Goal: Transaction & Acquisition: Purchase product/service

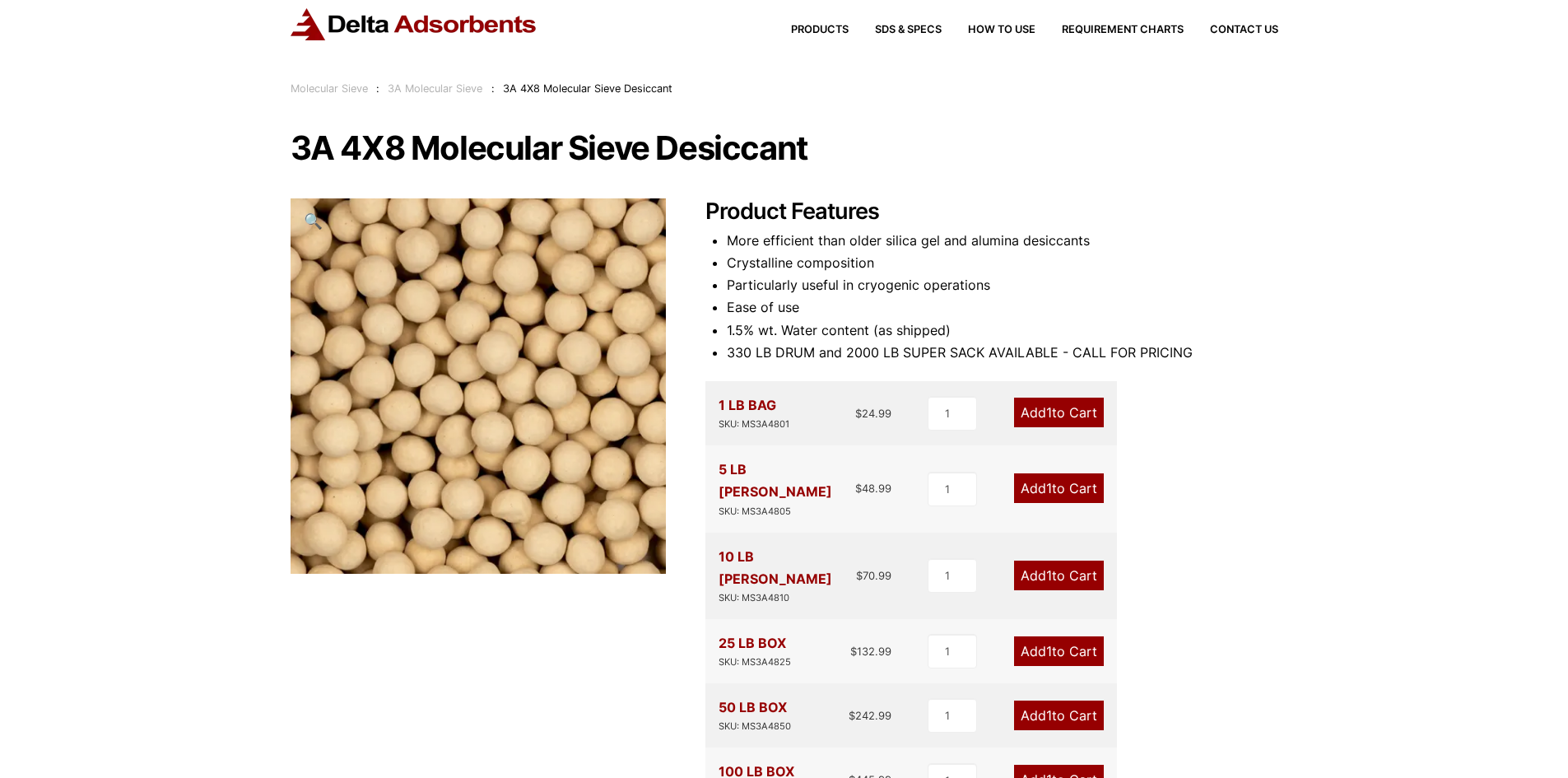
scroll to position [82, 0]
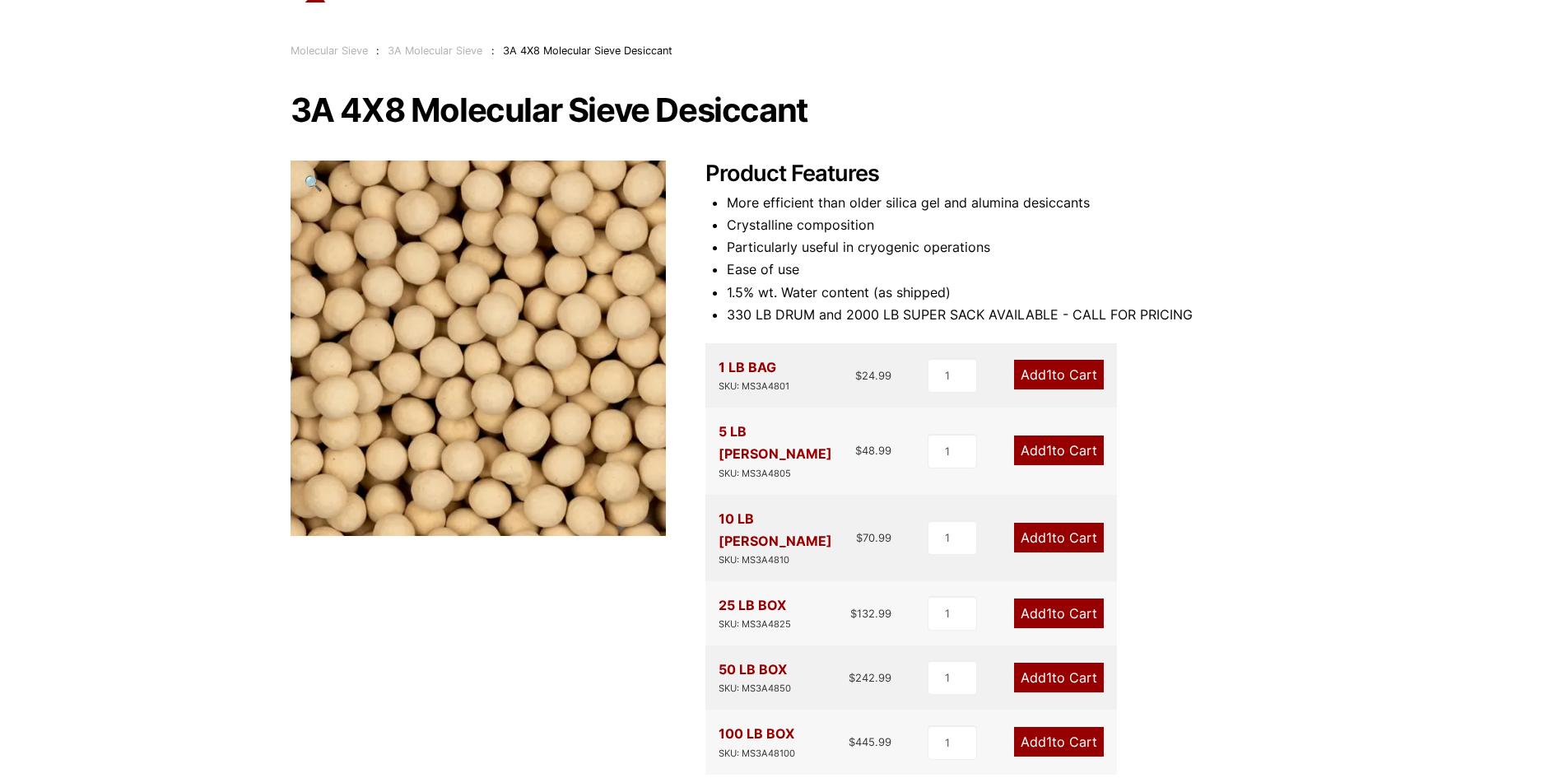
click at [1068, 442] on link "Add 1 to Cart" at bounding box center [1058, 449] width 90 height 29
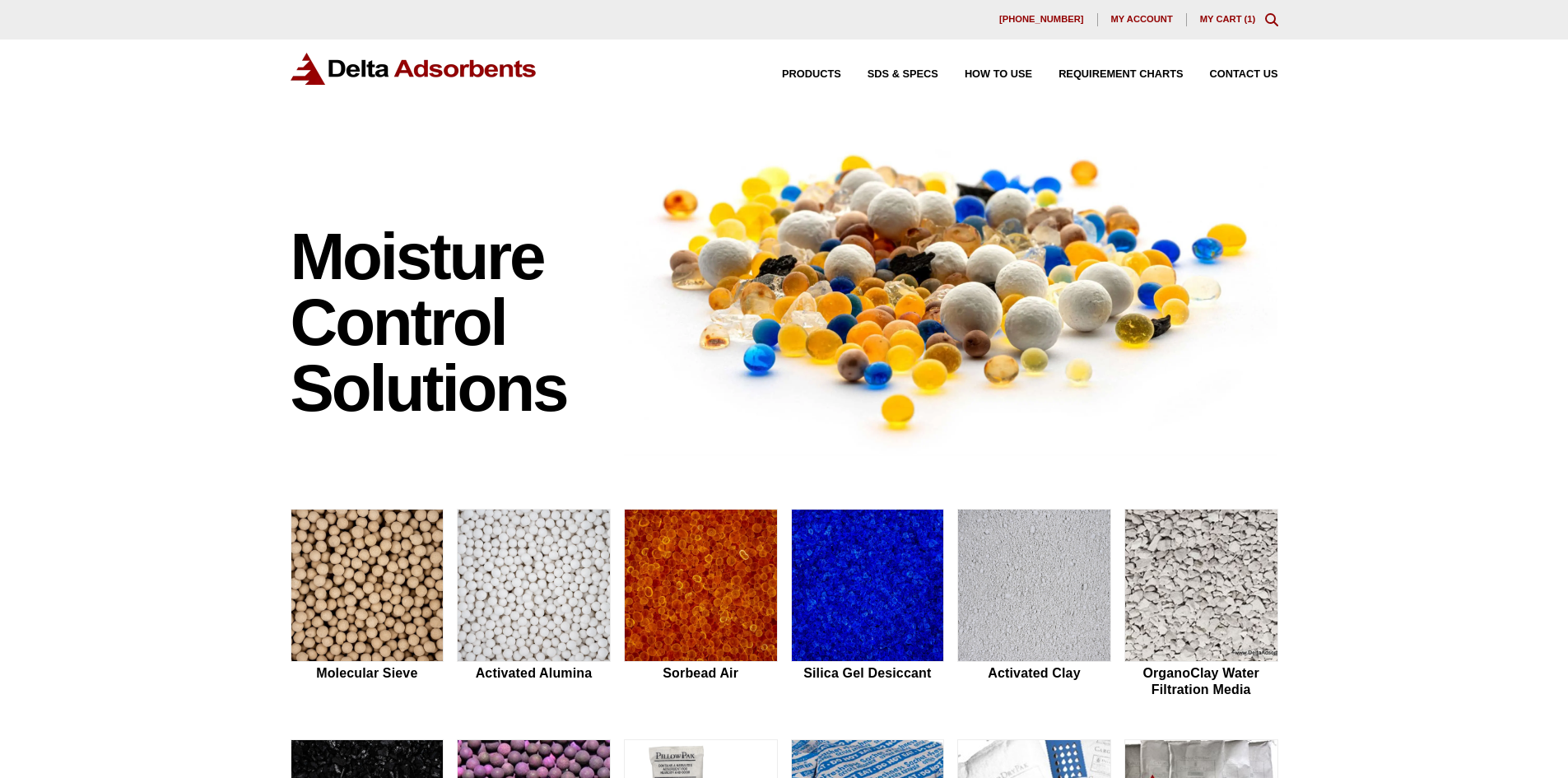
click at [1219, 16] on link "My Cart ( 1 )" at bounding box center [1228, 19] width 56 height 10
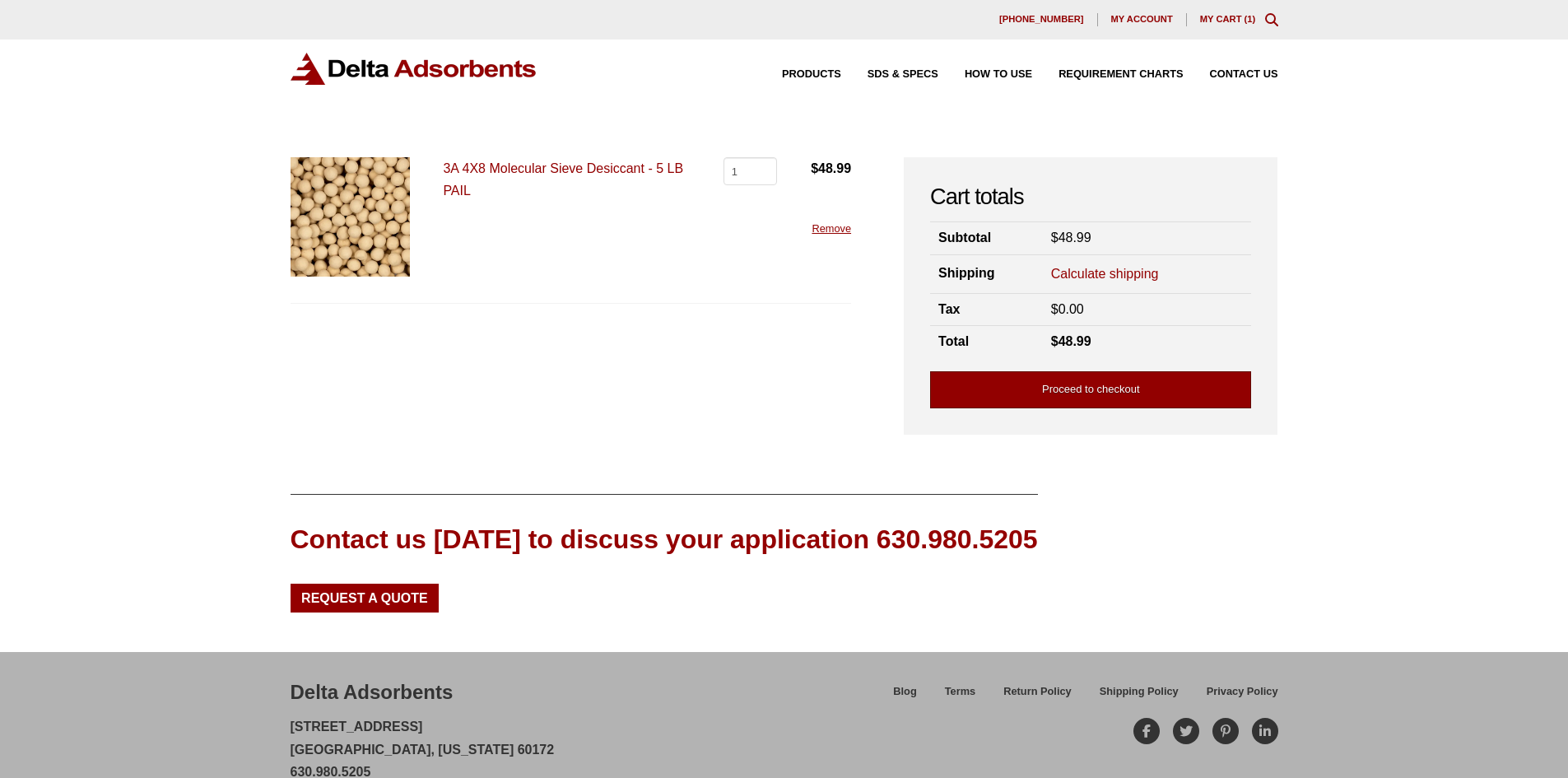
click at [1090, 395] on link "Proceed to checkout" at bounding box center [1090, 390] width 321 height 37
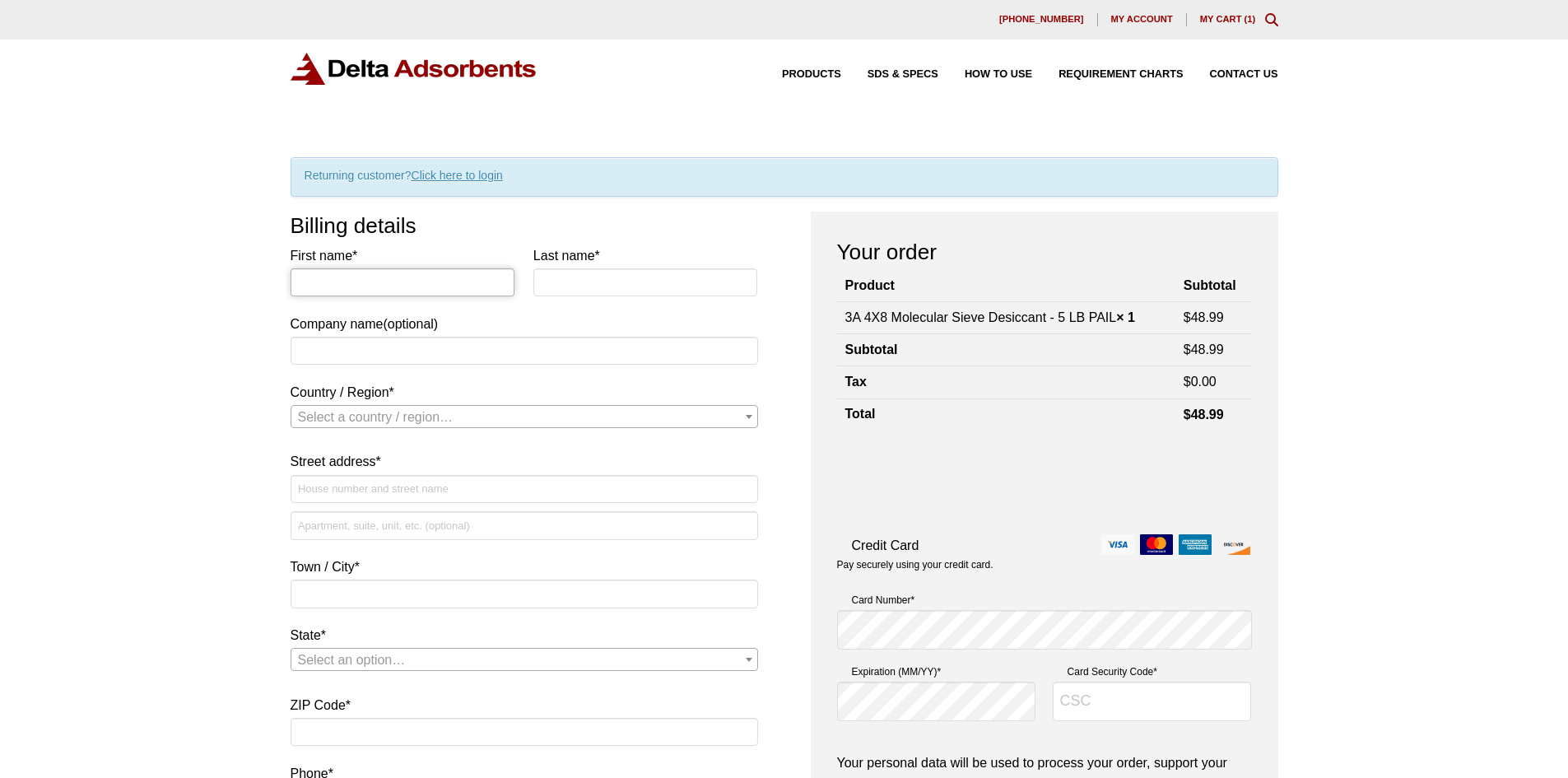
click at [377, 282] on input "First name *" at bounding box center [403, 282] width 225 height 28
type input "Thomas"
type input "Batchelor"
type input "[US_STATE][GEOGRAPHIC_DATA]"
select select "US"
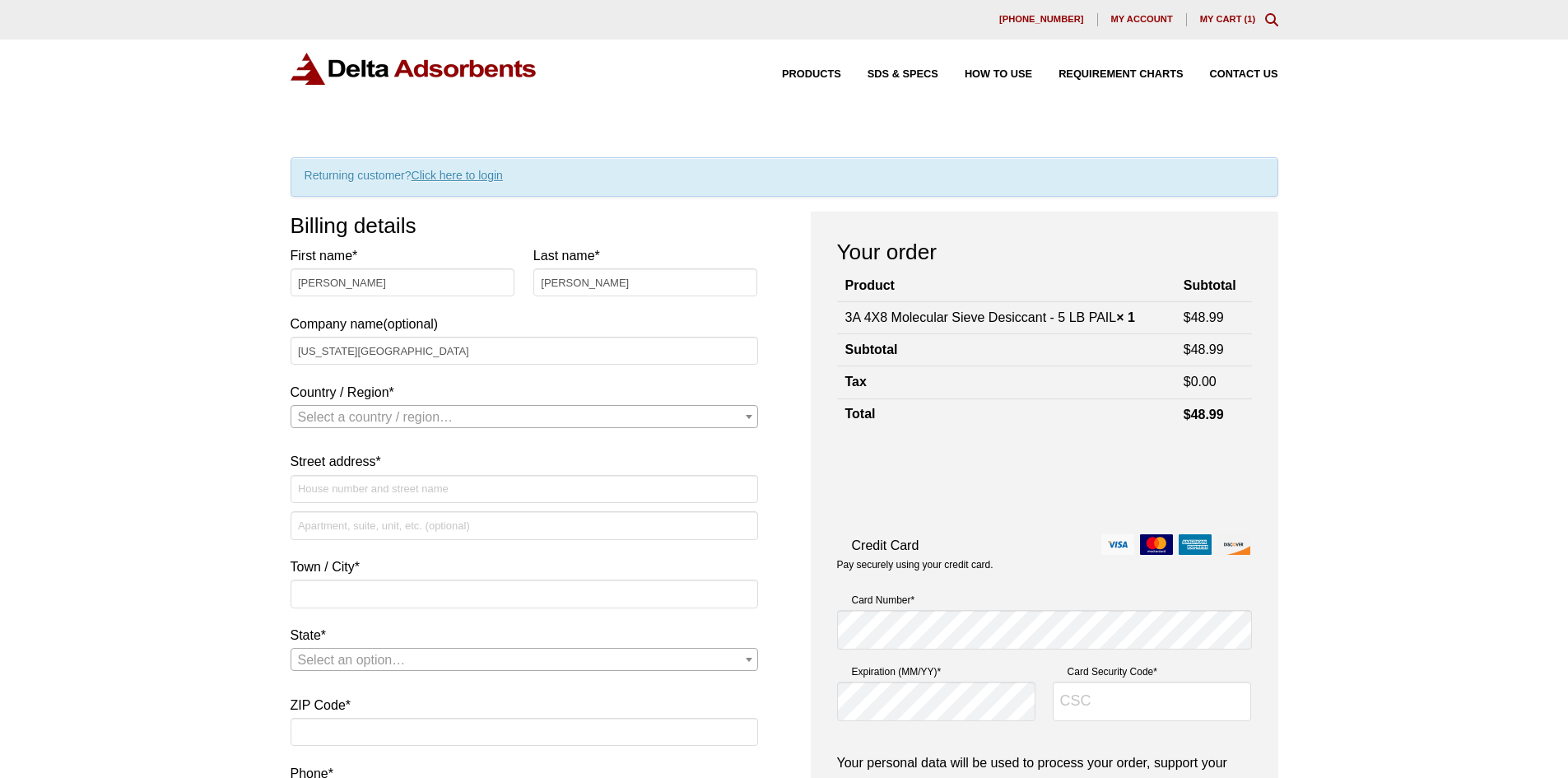
type input "[STREET_ADDRESS]"
type input "Morgantown"
type input "MORGANTOWN"
type input "26506"
type input "3042762902"
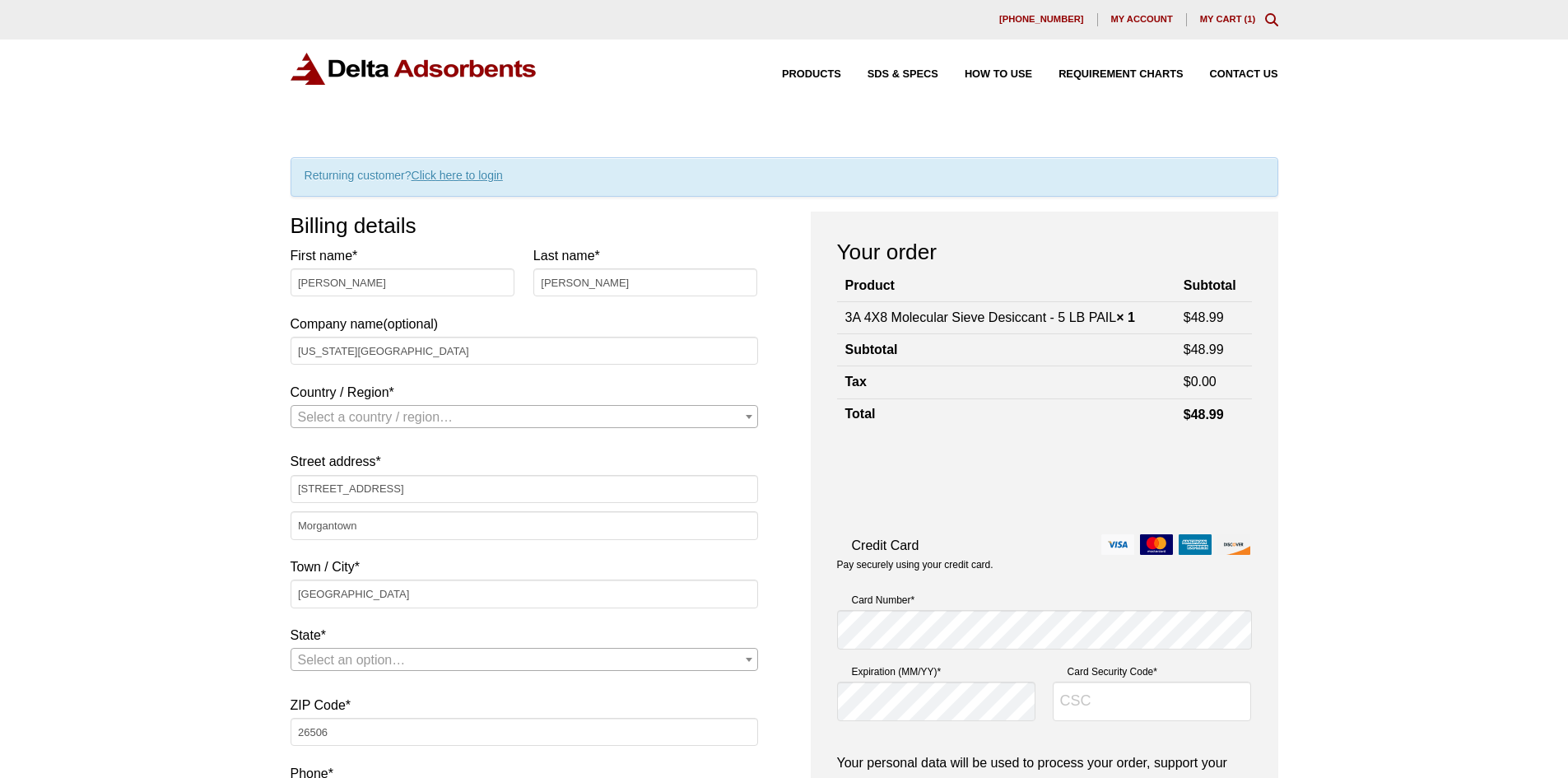
type input "[EMAIL_ADDRESS][DOMAIN_NAME]"
select select "US"
select select "WV"
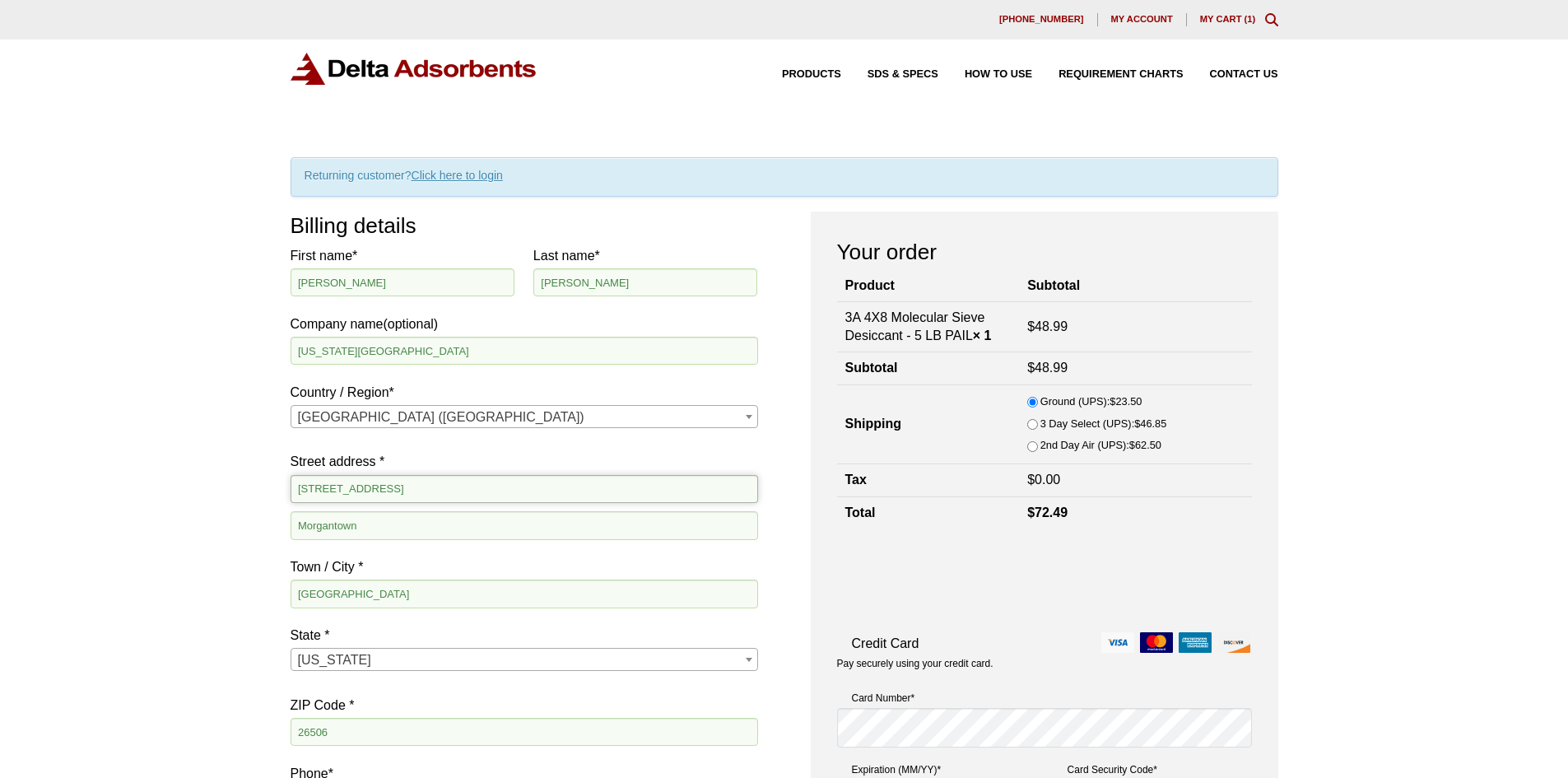
click at [536, 486] on input "[STREET_ADDRESS]" at bounding box center [525, 488] width 468 height 28
type input "PO Box 6024"
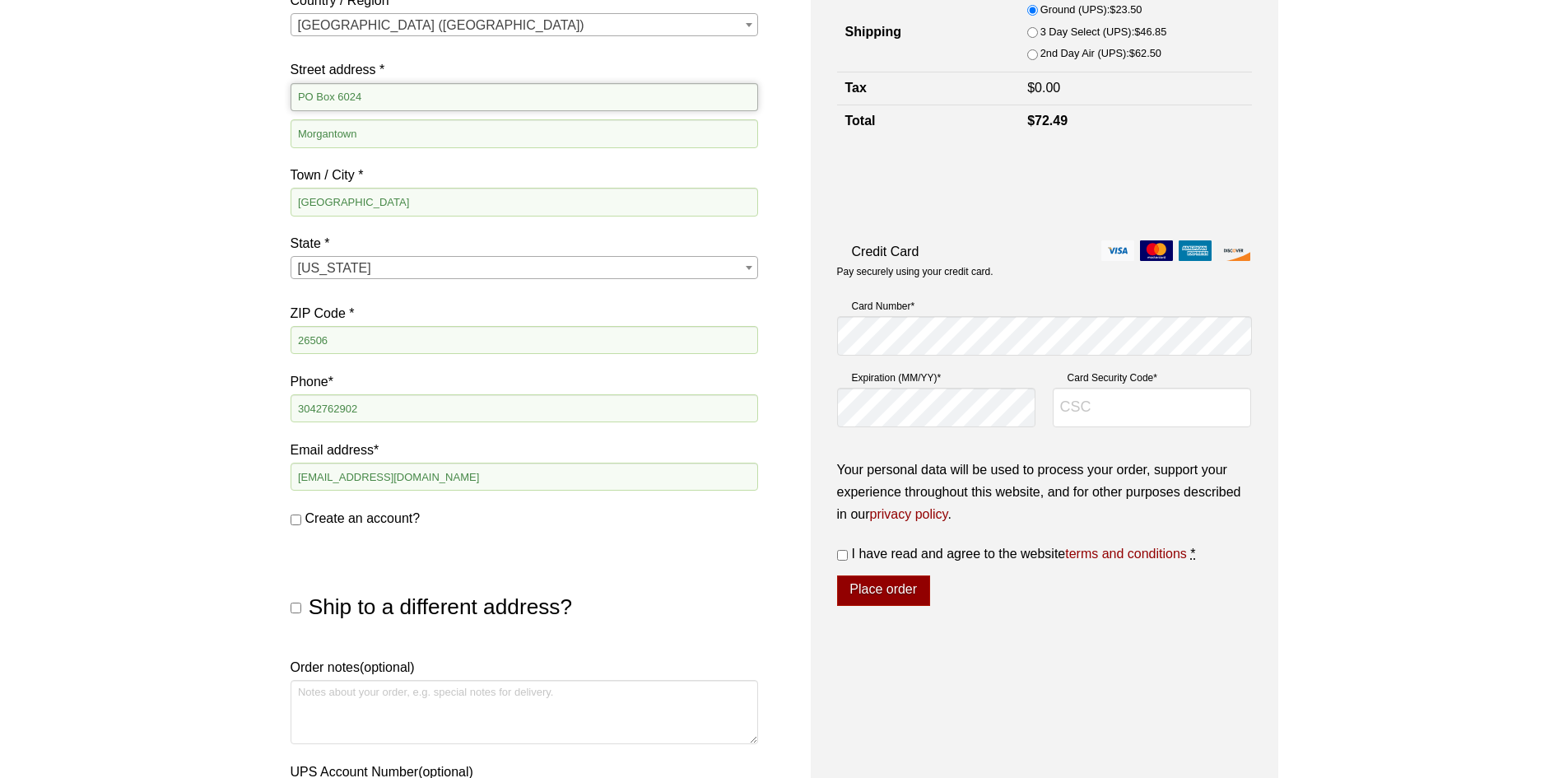
scroll to position [412, 0]
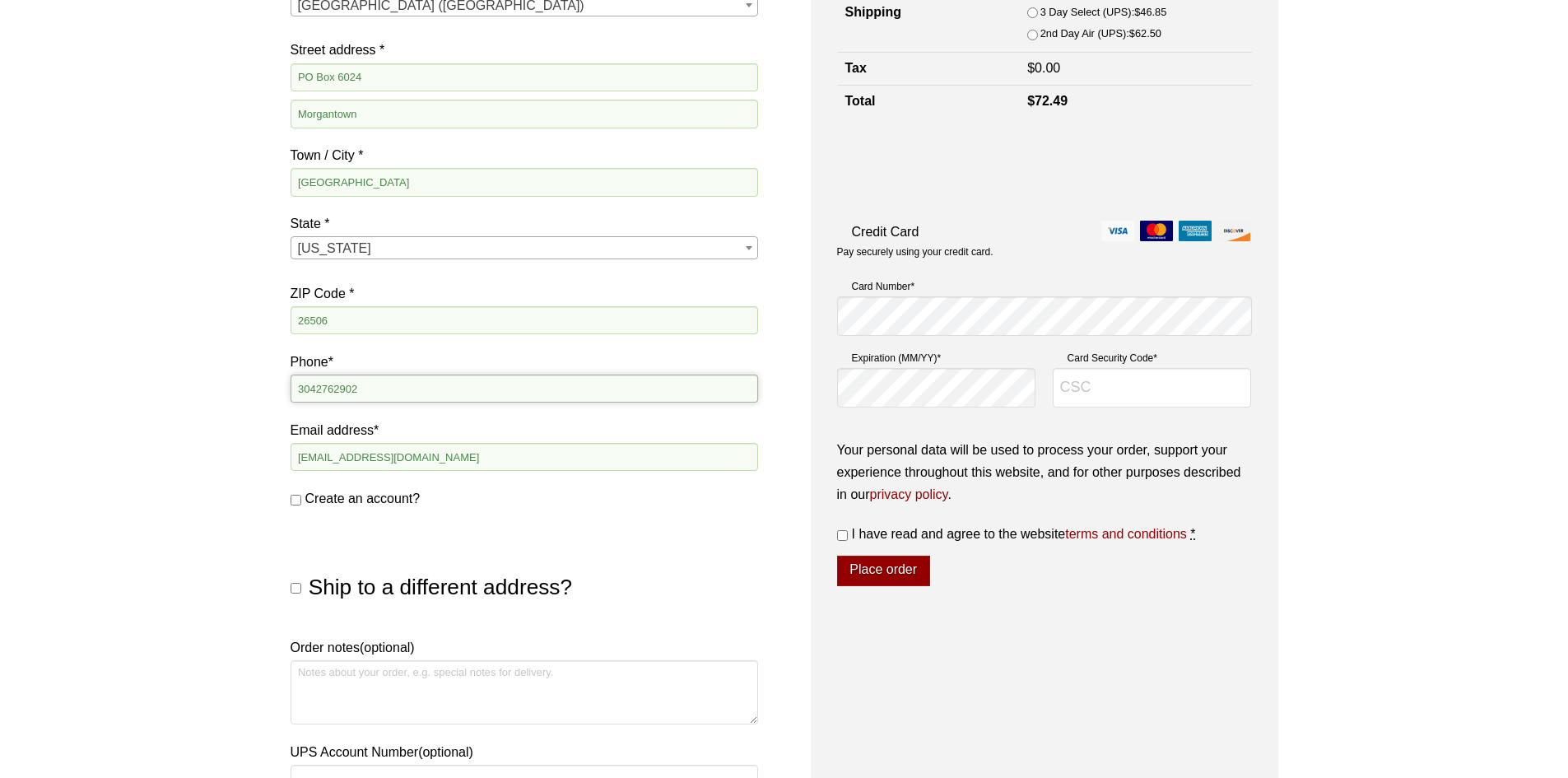
click at [449, 383] on input "3042762902" at bounding box center [525, 388] width 468 height 28
type input "3042934199"
click at [297, 589] on input "Ship to a different address?" at bounding box center [296, 588] width 11 height 11
checkbox input "true"
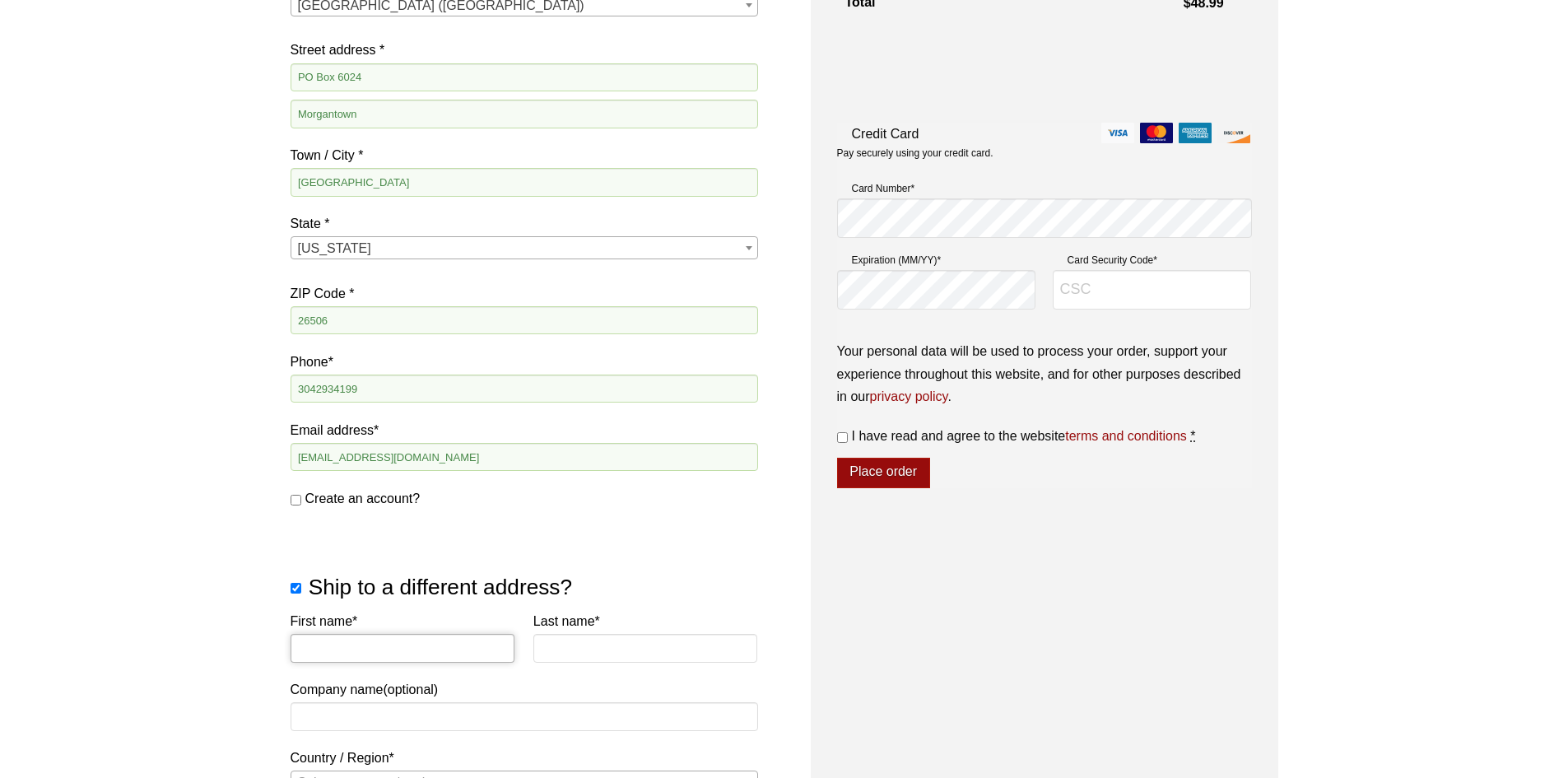
click at [347, 642] on input "First name *" at bounding box center [403, 647] width 225 height 28
type input "Thomas"
type input "Batchelor"
type input "[US_STATE][GEOGRAPHIC_DATA]"
select select "US"
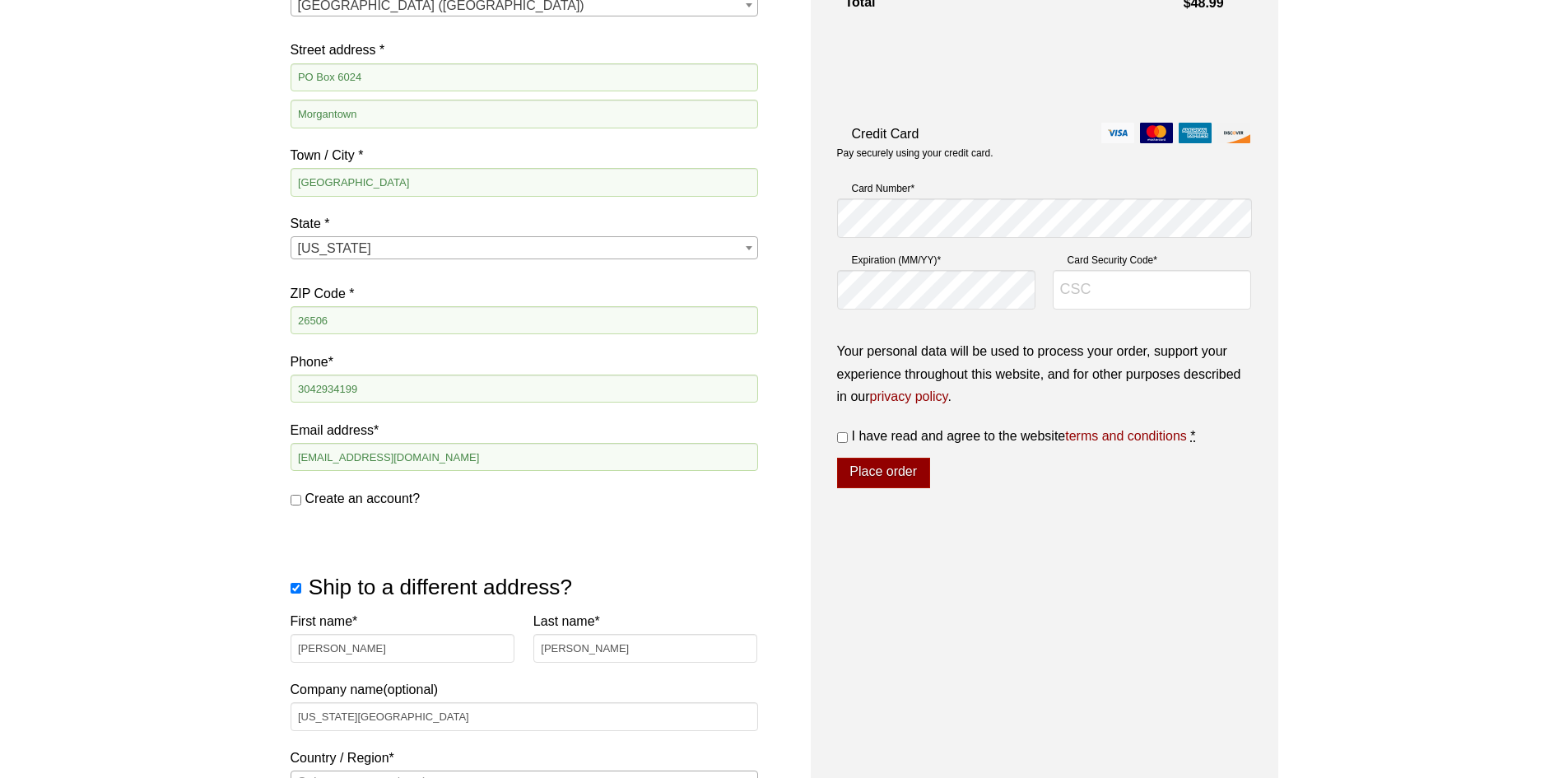
type input "[STREET_ADDRESS]"
type input "Morgantown"
type input "MORGANTOWN"
type input "26506"
select select "US"
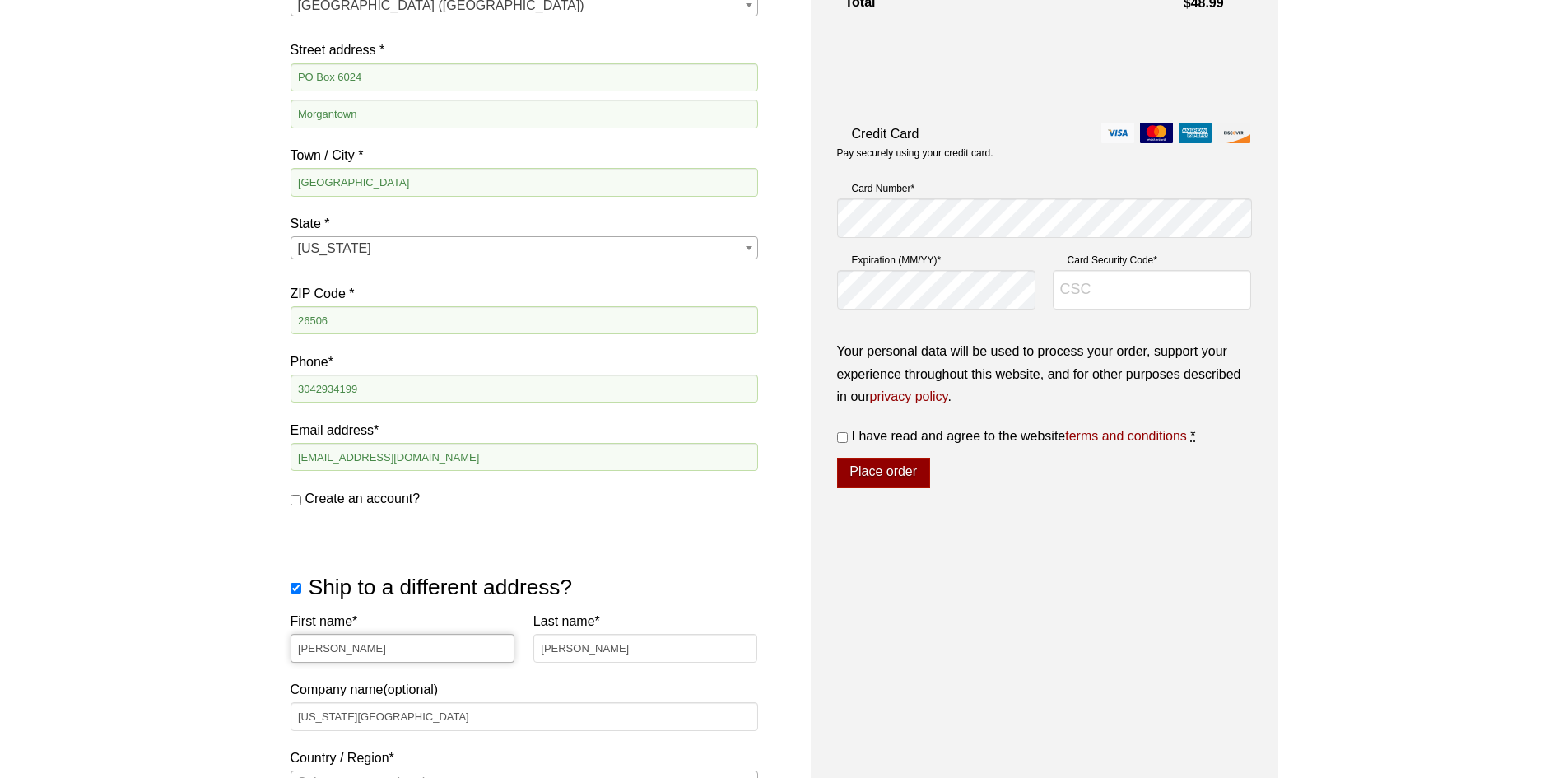
select select "WV"
select select "US"
select select "WV"
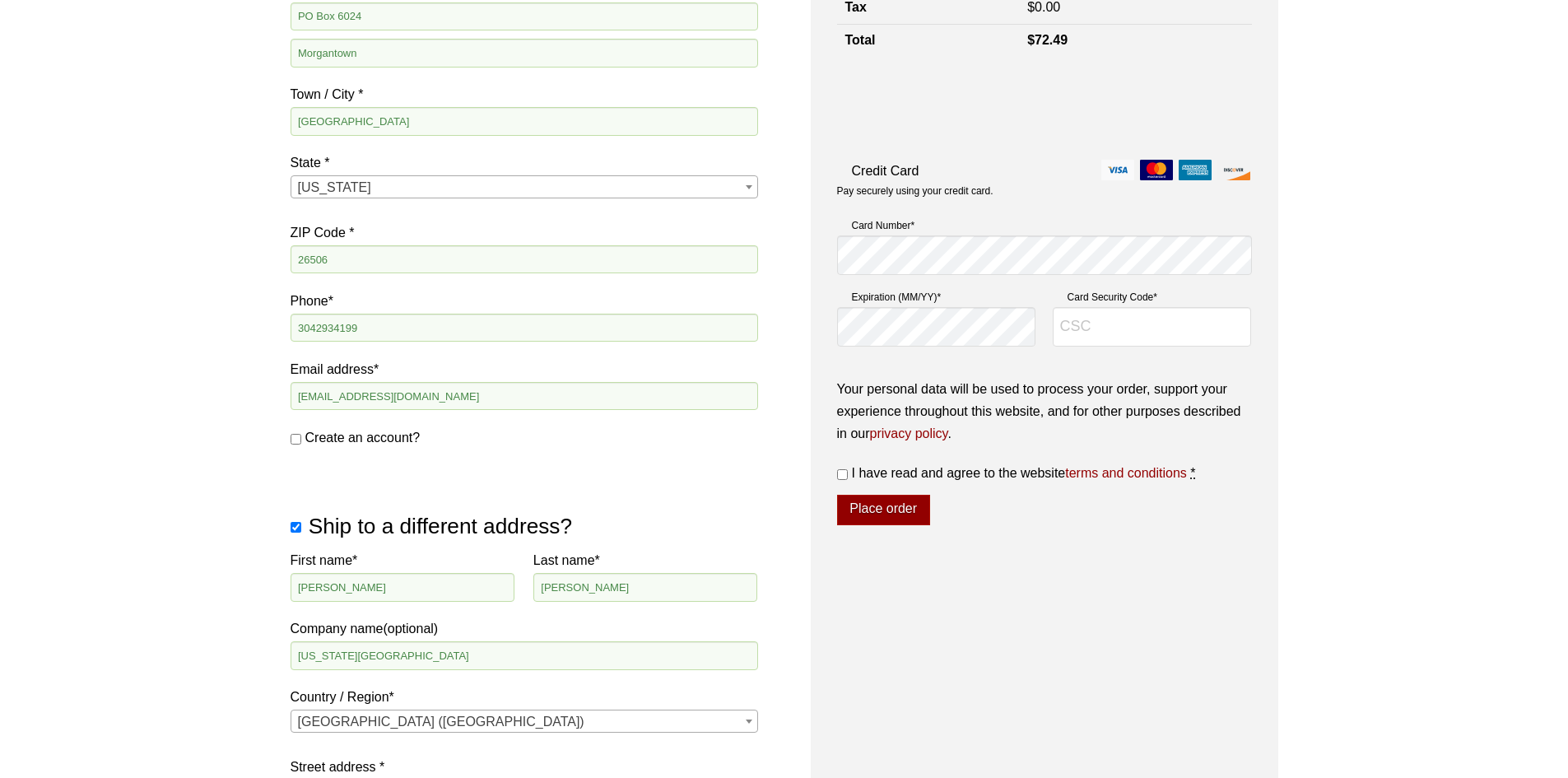
scroll to position [472, 0]
click at [848, 472] on label "I have read and agree to the website terms and conditions *" at bounding box center [1044, 474] width 415 height 23
click at [848, 472] on input "I have read and agree to the website terms and conditions *" at bounding box center [842, 475] width 11 height 11
checkbox input "true"
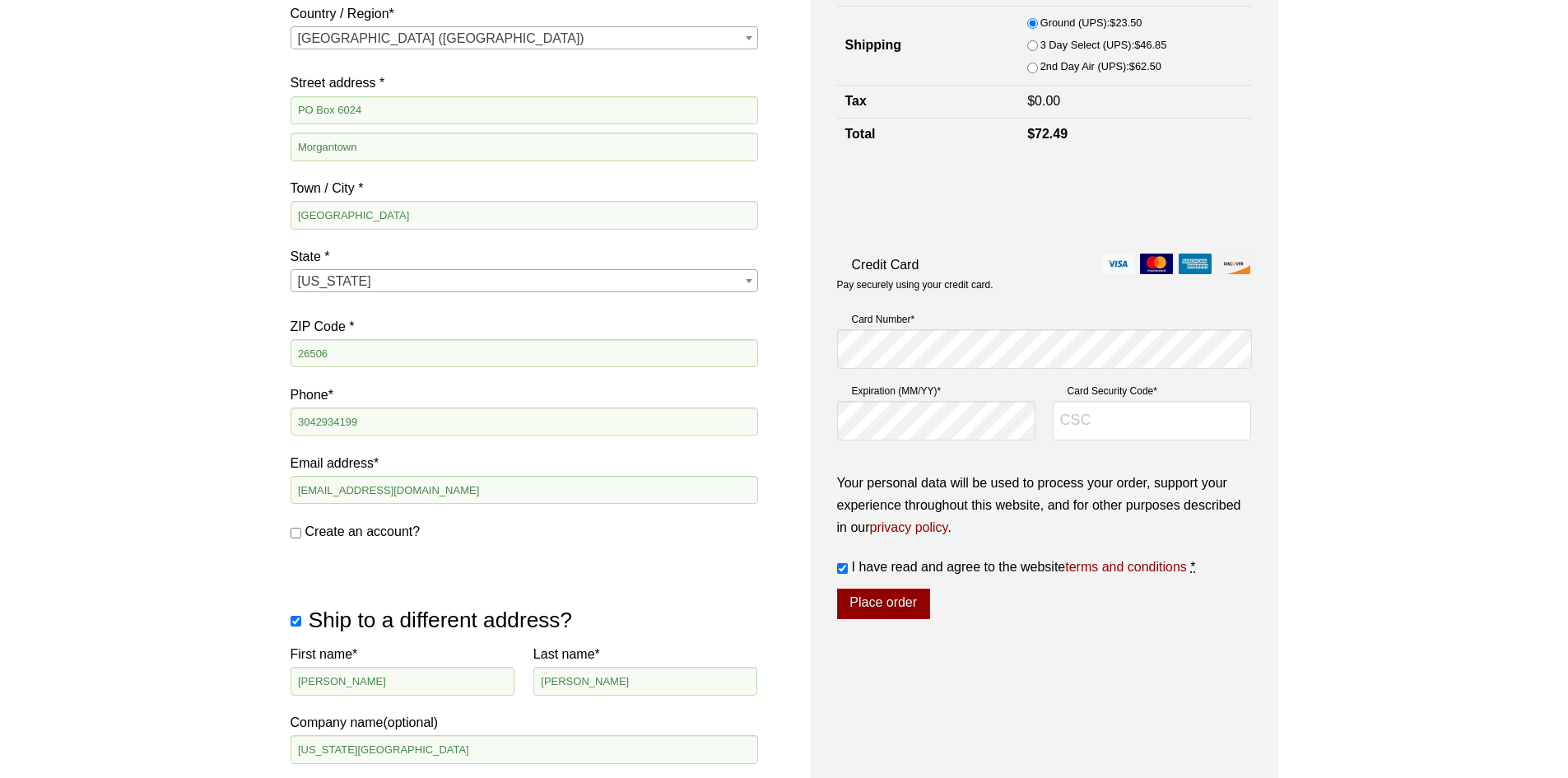
scroll to position [307, 0]
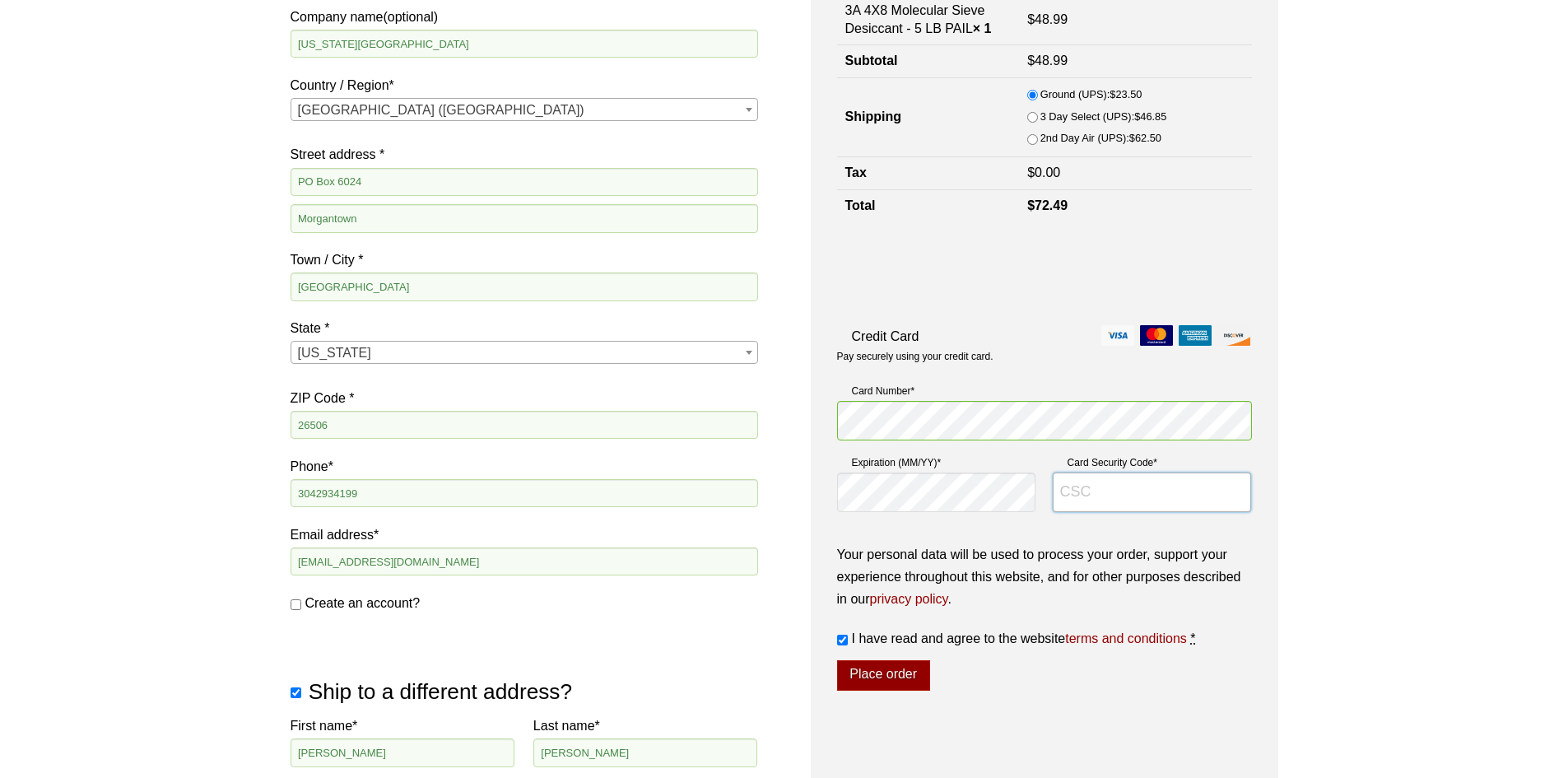
click at [1223, 495] on input "Card Security Code *" at bounding box center [1153, 491] width 200 height 39
click at [1141, 499] on input "Card Security Code *" at bounding box center [1153, 491] width 200 height 39
type input "982"
click at [886, 676] on button "Place order" at bounding box center [883, 675] width 93 height 31
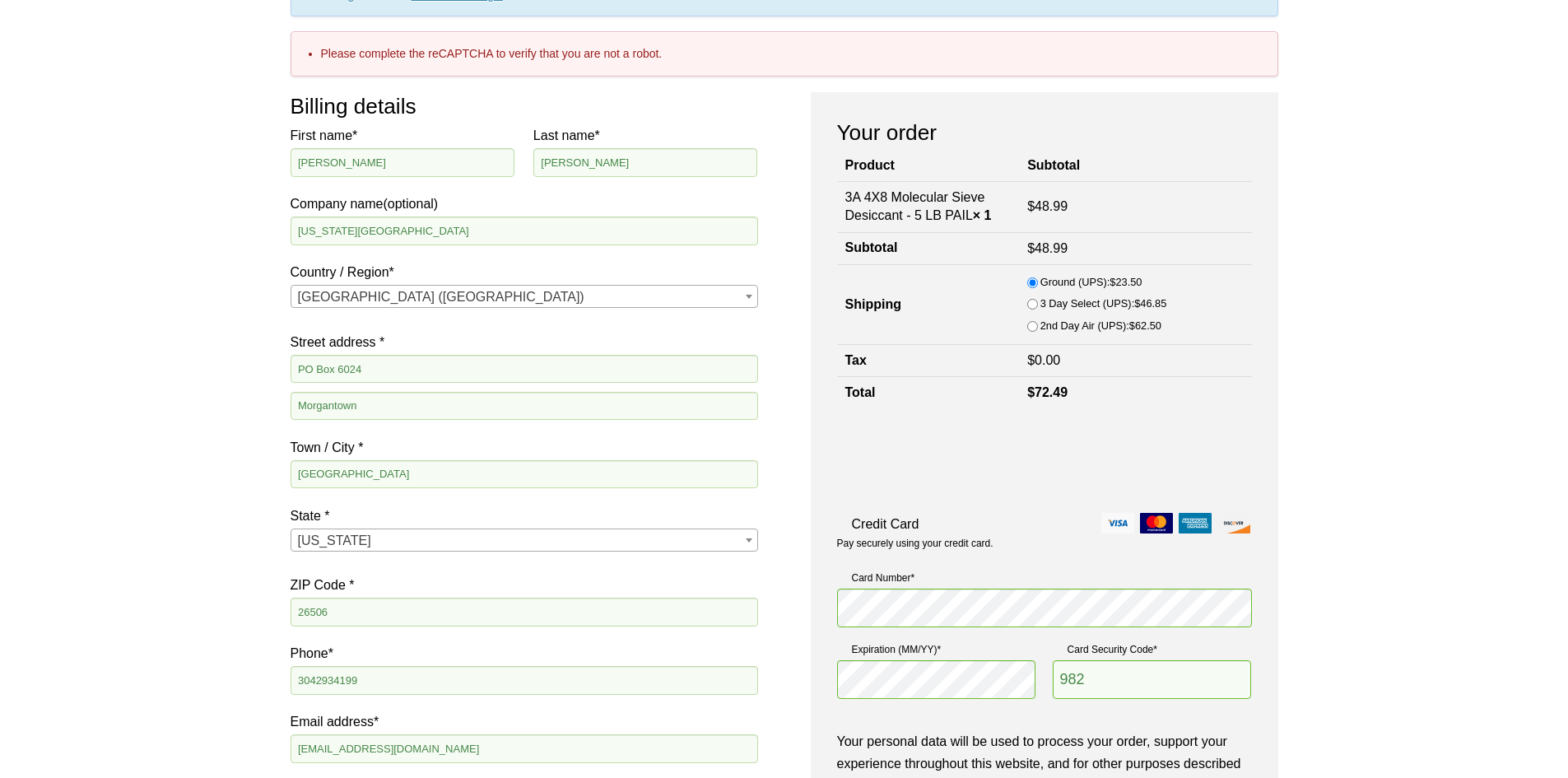
scroll to position [376, 0]
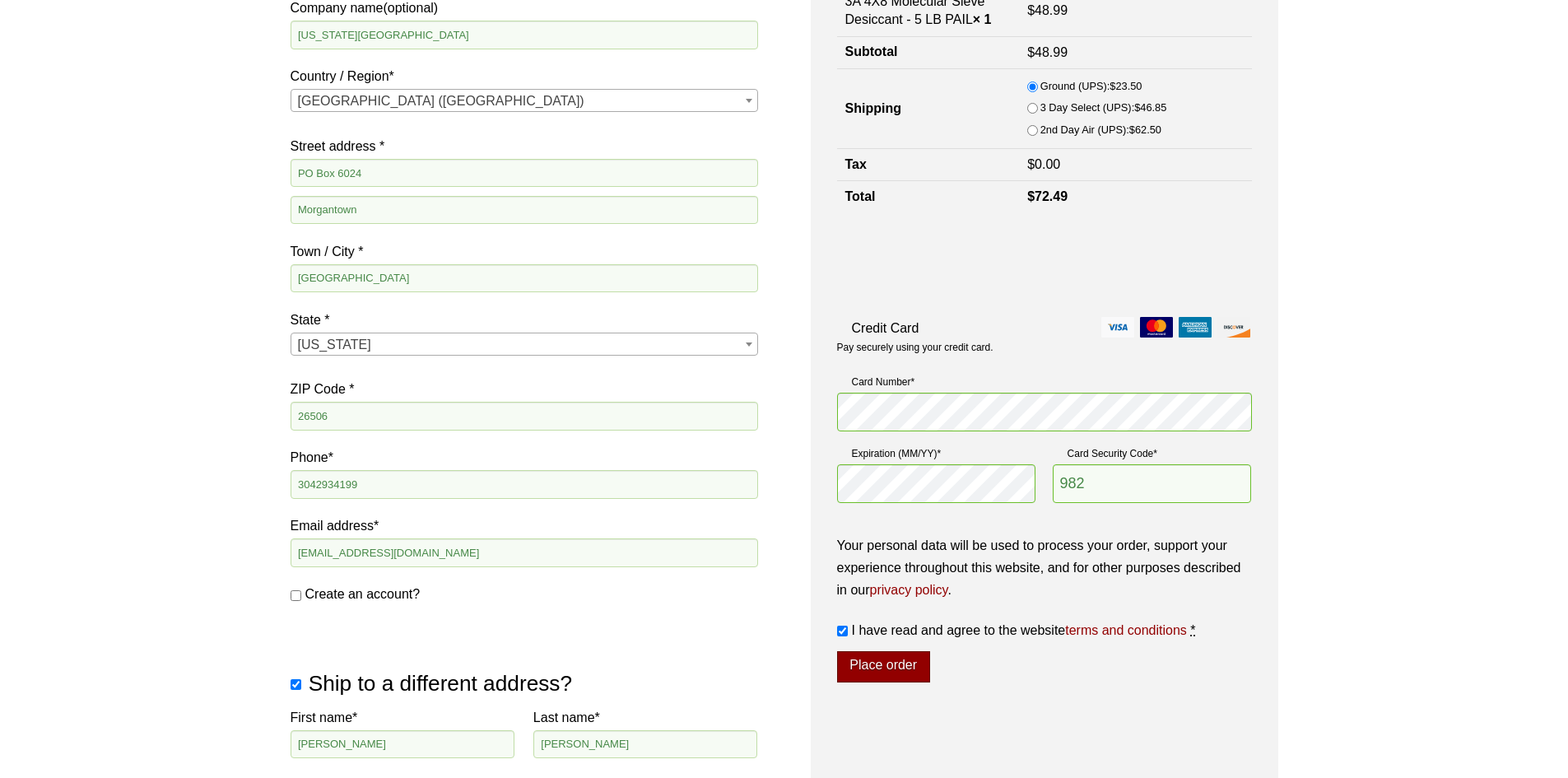
click at [896, 672] on button "Place order" at bounding box center [883, 666] width 93 height 31
